Goal: Information Seeking & Learning: Check status

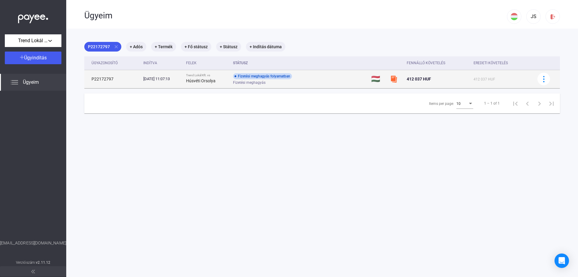
click at [277, 75] on div "Fizetési meghagyás folyamatban" at bounding box center [262, 76] width 59 height 6
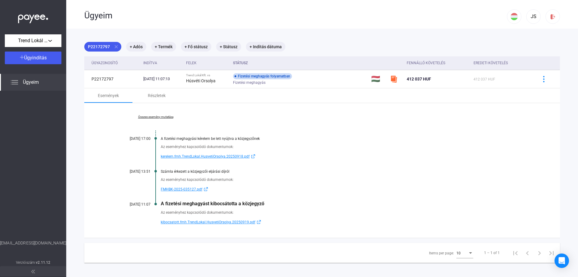
scroll to position [29, 0]
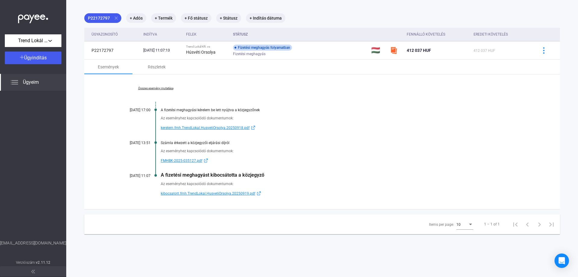
click at [220, 191] on span "kibocsatott.fmh.TrendLokal.HusvetiOrsolya.20250919.pdf" at bounding box center [208, 193] width 94 height 7
click at [152, 87] on link "Összes esemény mutatása" at bounding box center [155, 88] width 82 height 4
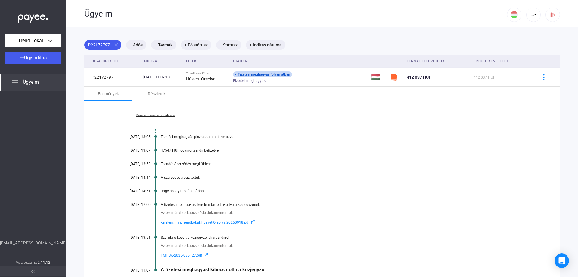
scroll to position [0, 0]
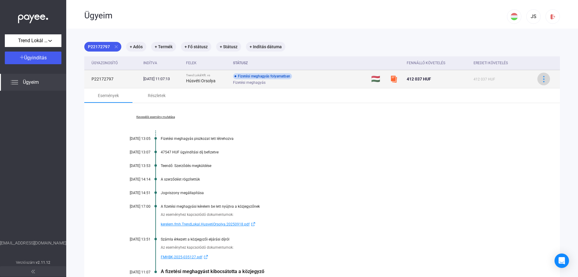
click at [540, 77] on img at bounding box center [543, 79] width 6 height 6
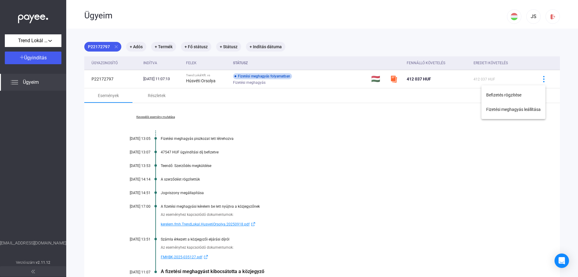
click at [470, 218] on div at bounding box center [289, 138] width 578 height 277
click at [31, 79] on span "Ügyeim" at bounding box center [31, 82] width 16 height 7
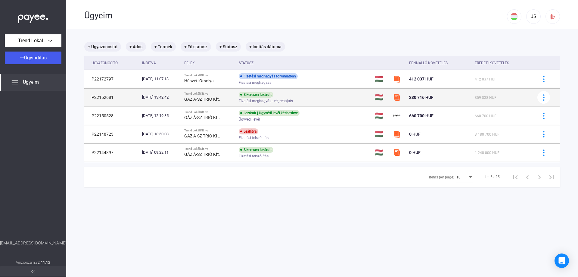
click at [289, 99] on span "Fizetési meghagyás - végrehajtás" at bounding box center [266, 100] width 54 height 7
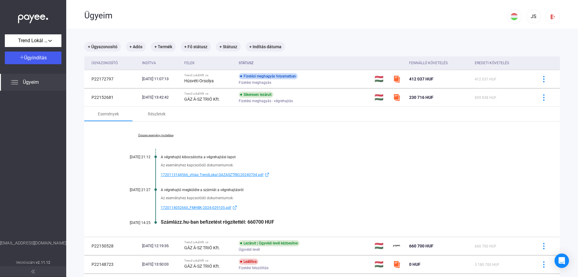
click at [195, 207] on span "1720114052660_FMHBK-2024-029105.pdf" at bounding box center [196, 207] width 70 height 7
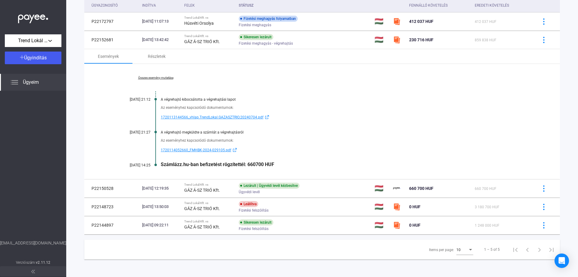
scroll to position [58, 0]
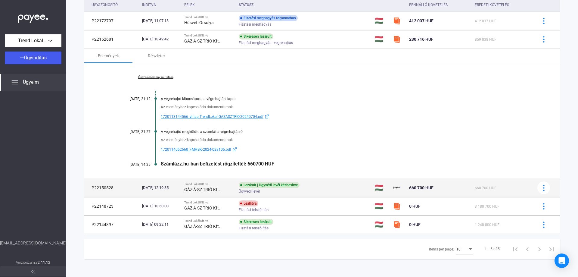
click at [308, 189] on div "Ügyvédi levél" at bounding box center [287, 191] width 96 height 5
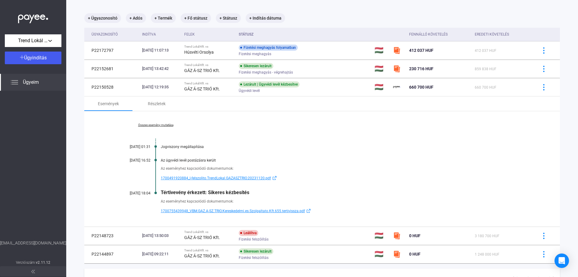
scroll to position [0, 0]
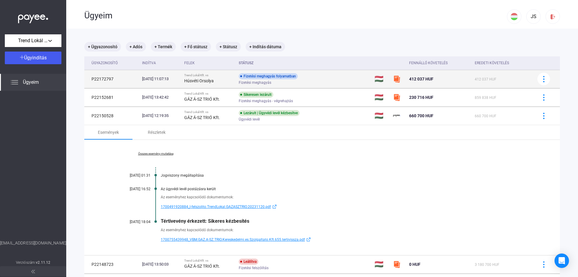
click at [218, 77] on div "Húsvéti Orsolya" at bounding box center [209, 80] width 50 height 7
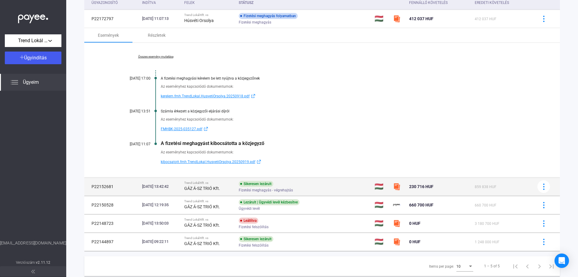
click at [312, 191] on div "Fizetési meghagyás - végrehajtás" at bounding box center [287, 190] width 96 height 5
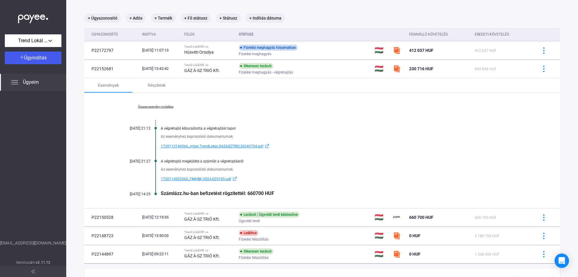
scroll to position [58, 0]
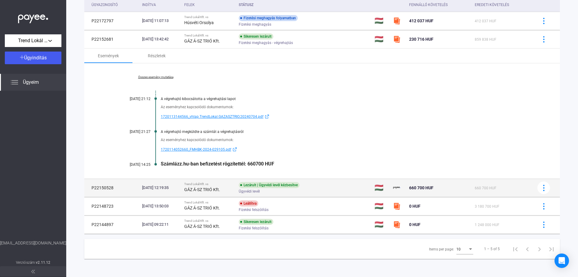
click at [304, 190] on div "Ügyvédi levél" at bounding box center [287, 191] width 96 height 5
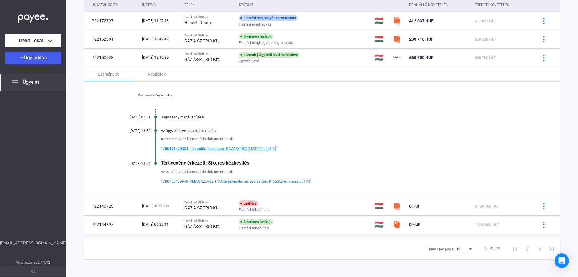
click at [187, 146] on span "1700491920884_l-felszolito.TrendLokal.GAZASZTRIO.20231120.pdf" at bounding box center [216, 148] width 110 height 7
